Goal: Complete application form: Complete application form

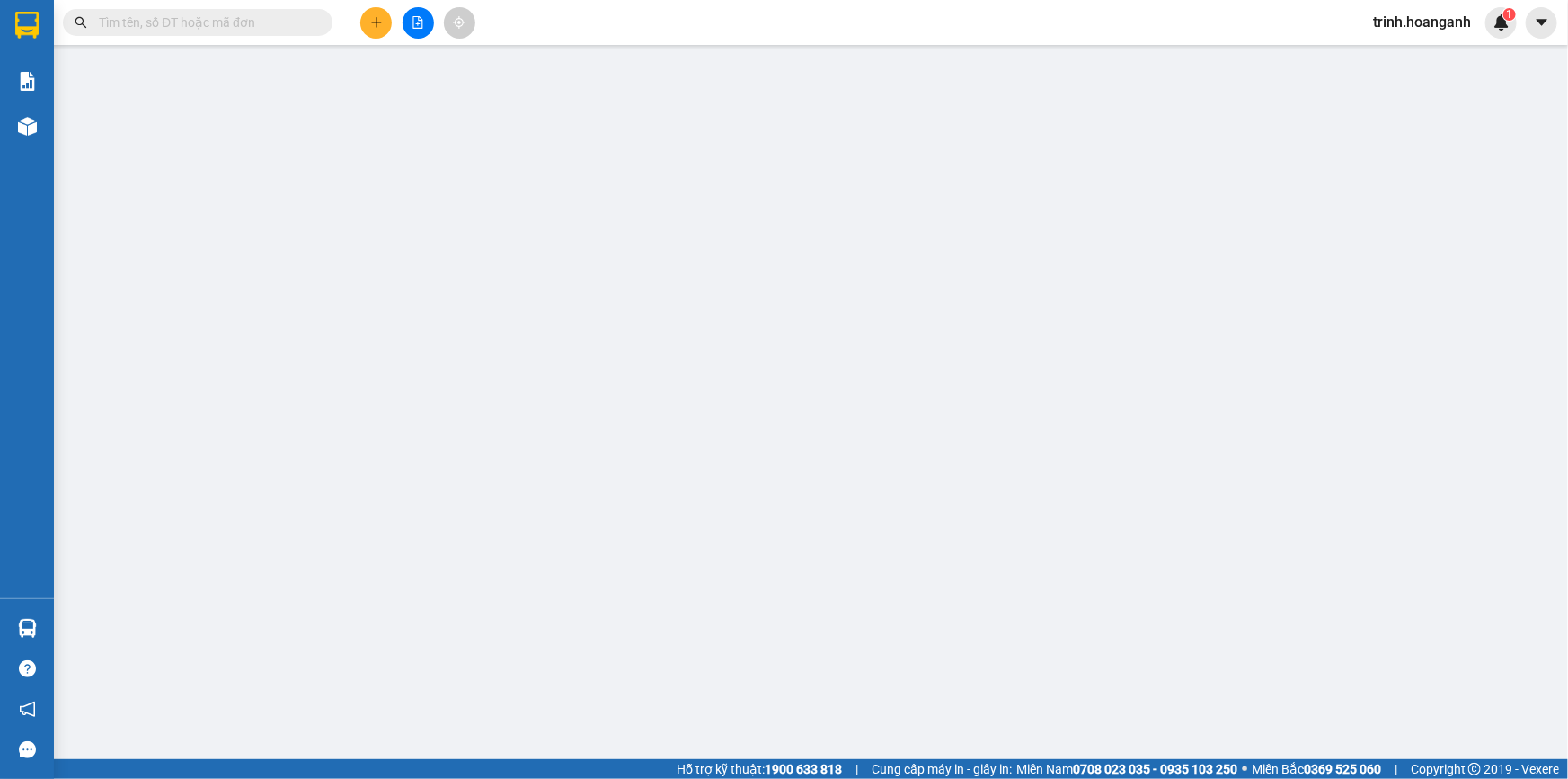
click at [250, 29] on input "text" at bounding box center [205, 23] width 212 height 20
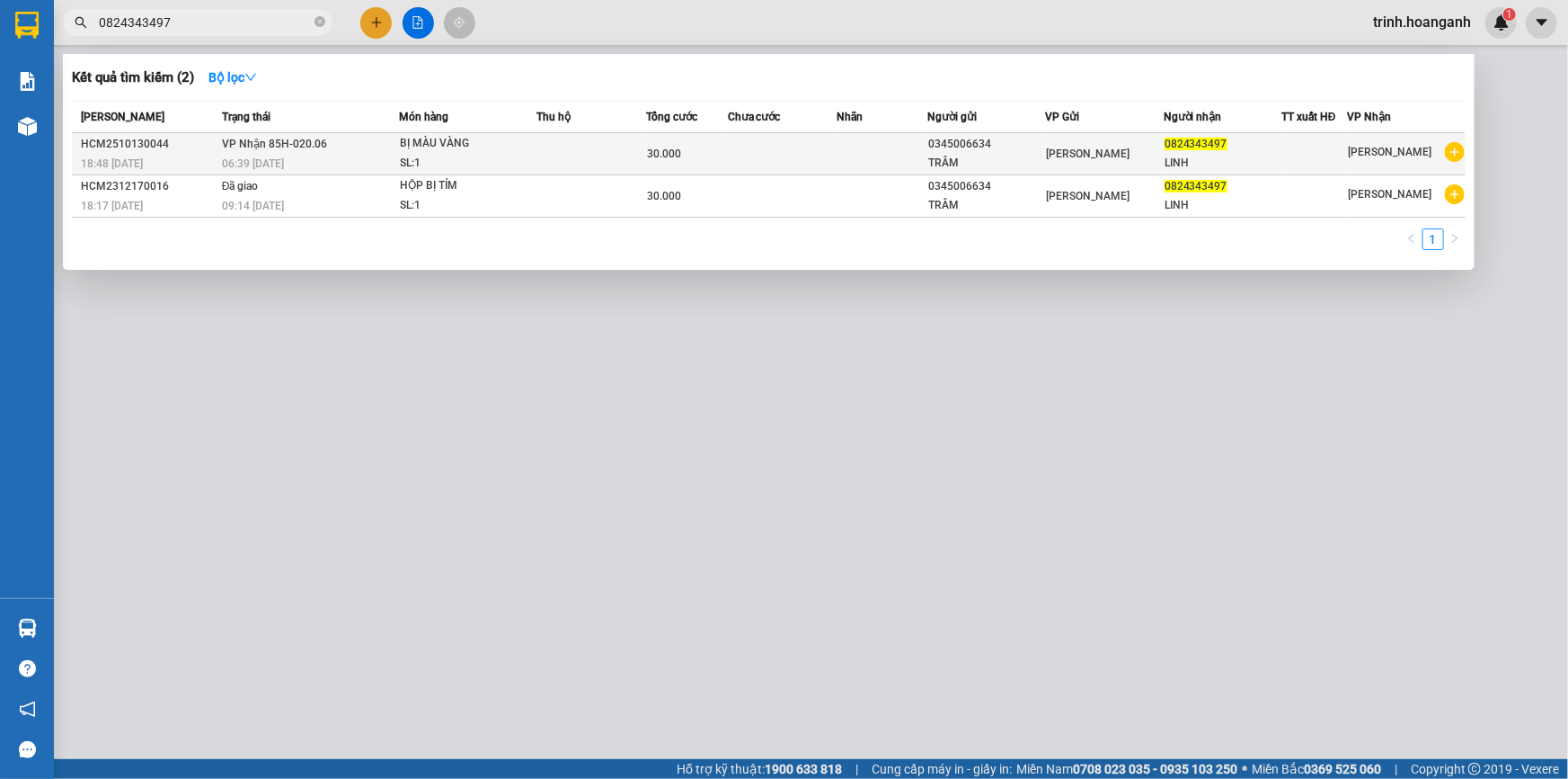
type input "0824343497"
click at [1181, 147] on span "0824343497" at bounding box center [1196, 144] width 63 height 13
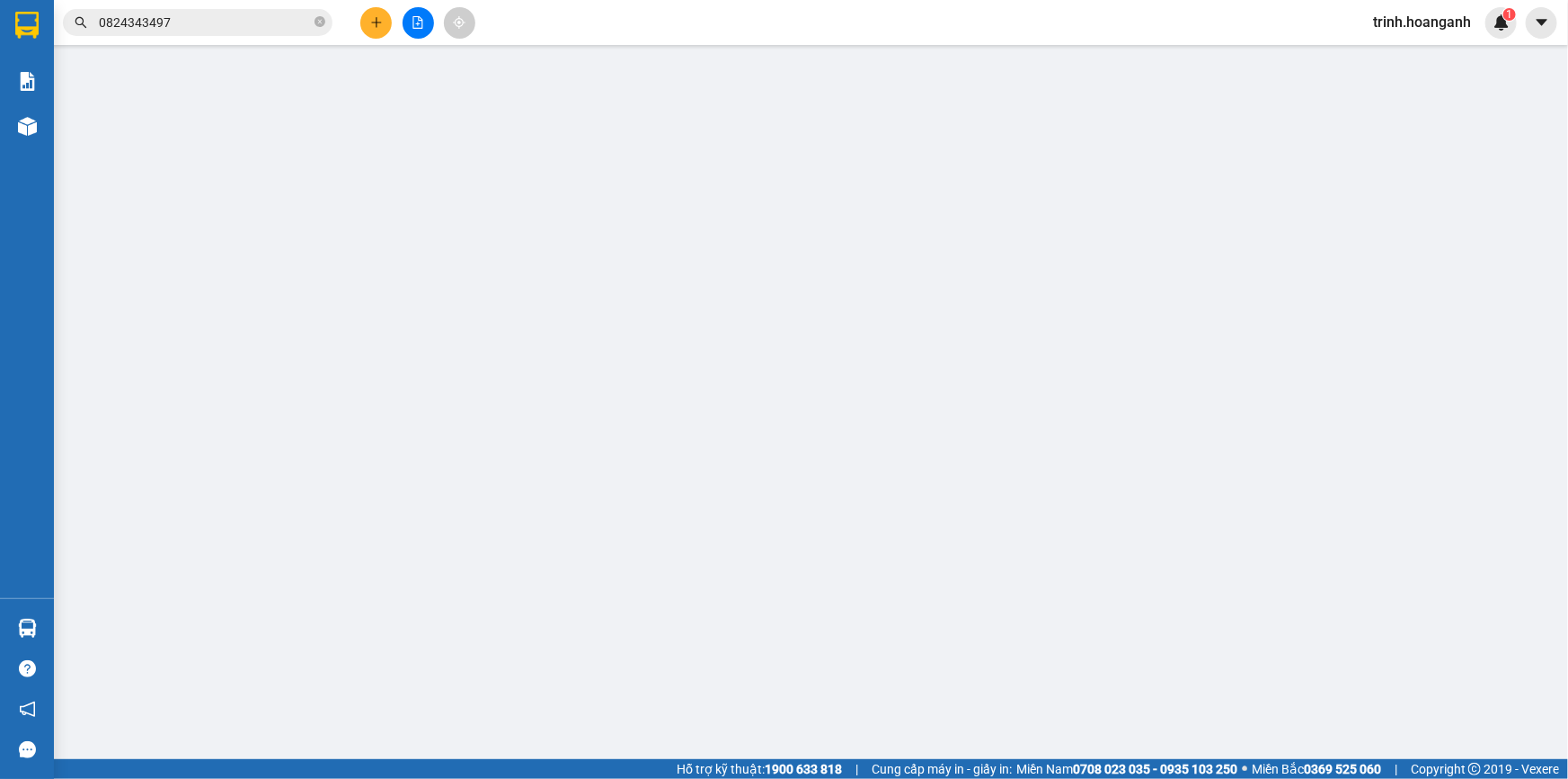
type input "0345006634"
type input "TRÂM"
type input "0824343497"
type input "LINH"
type input "0"
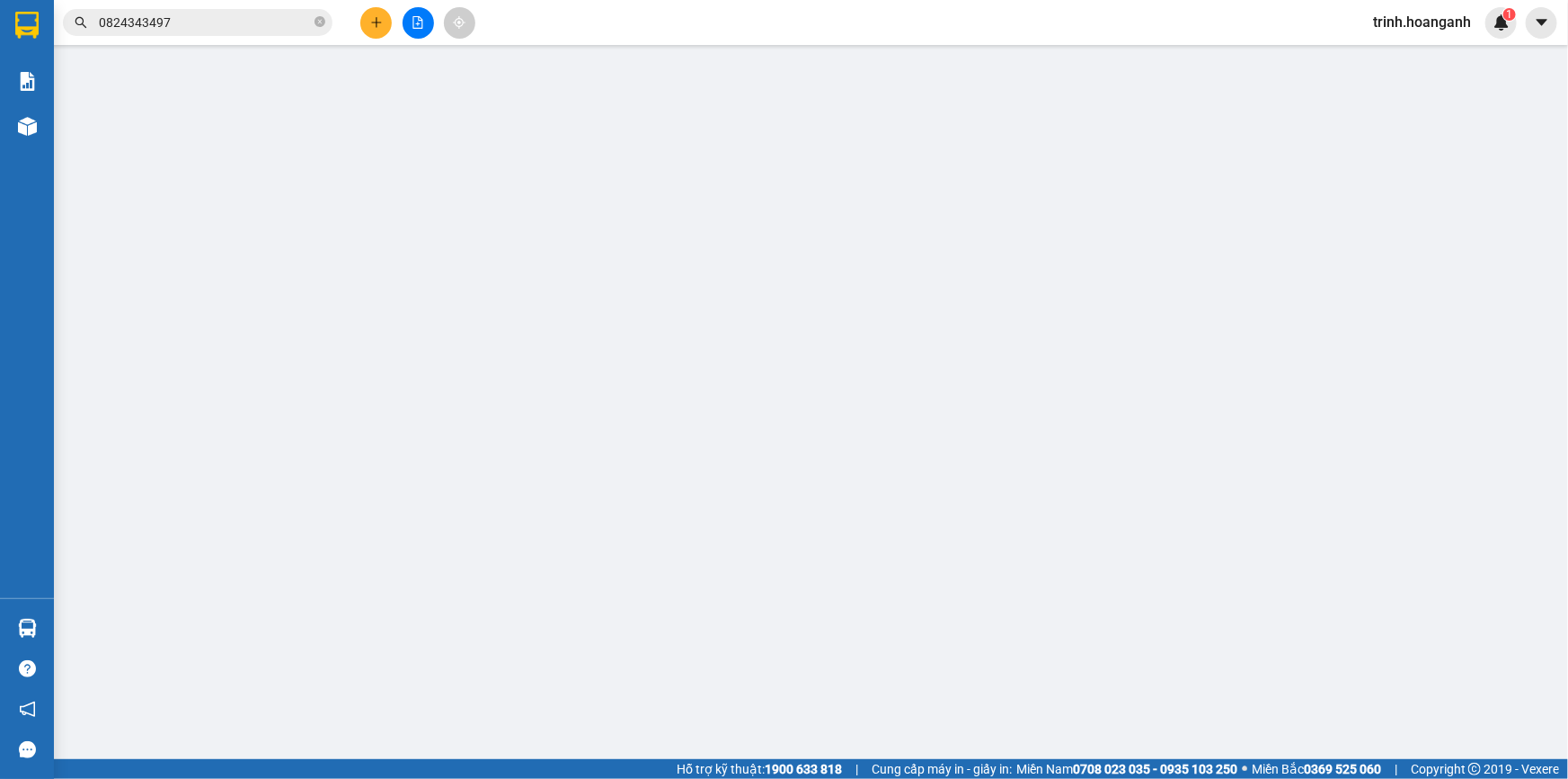
type input "30.000"
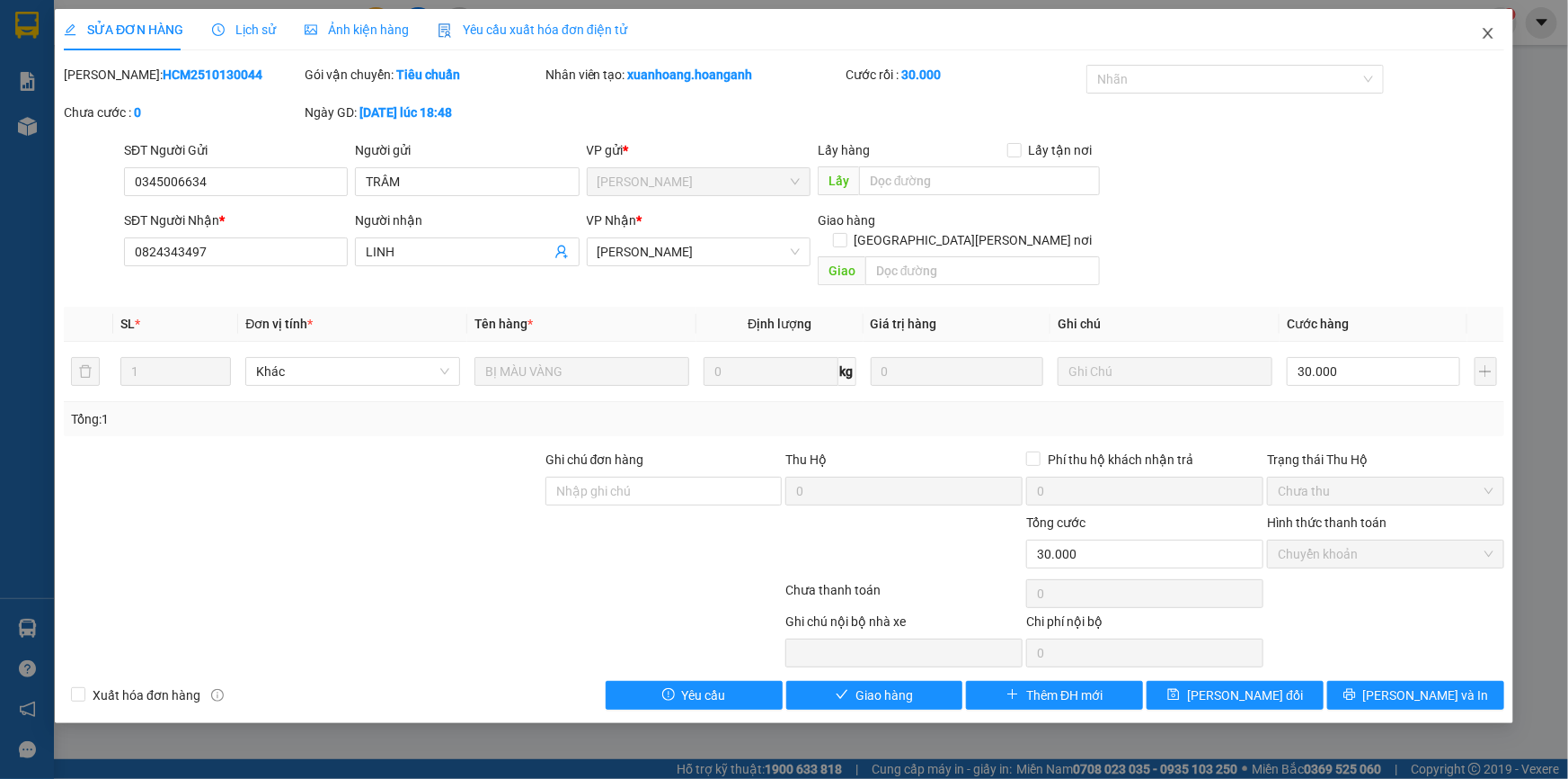
click at [1474, 25] on span "Close" at bounding box center [1488, 34] width 50 height 50
